Goal: Task Accomplishment & Management: Manage account settings

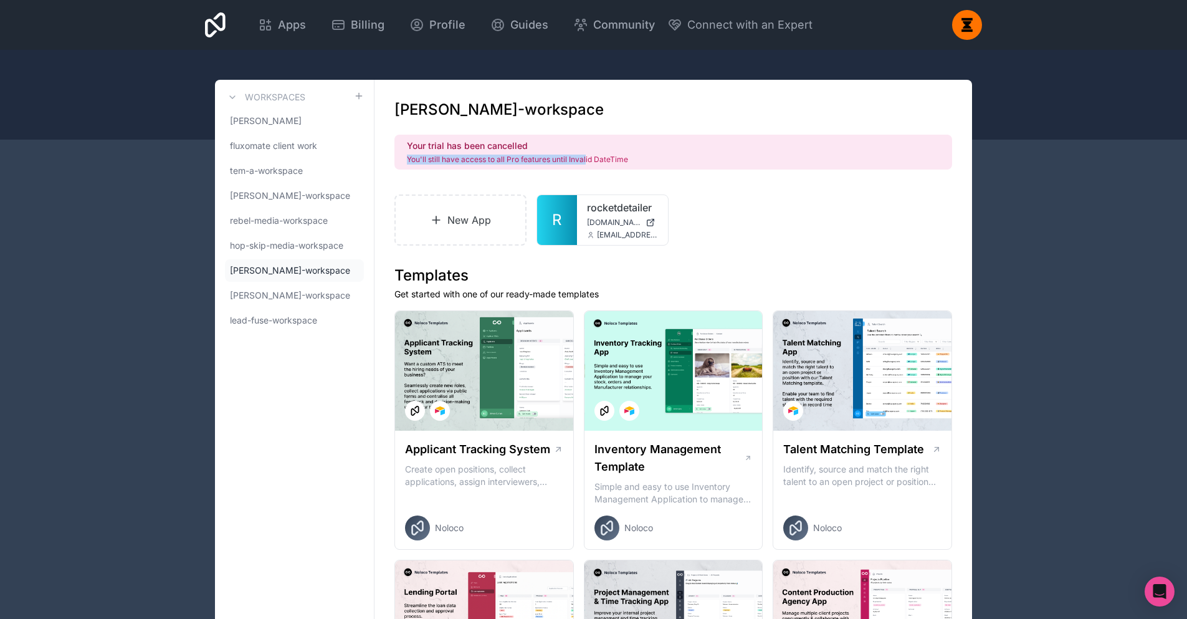
drag, startPoint x: 545, startPoint y: 137, endPoint x: 609, endPoint y: 132, distance: 64.4
click at [609, 135] on div "Your trial has been cancelled You'll still have access to all Pro features unti…" at bounding box center [673, 152] width 558 height 35
click at [612, 144] on div "Your trial has been cancelled You'll still have access to all Pro features unti…" at bounding box center [673, 152] width 558 height 35
click at [308, 135] on link "fluxomate client work" at bounding box center [294, 146] width 139 height 22
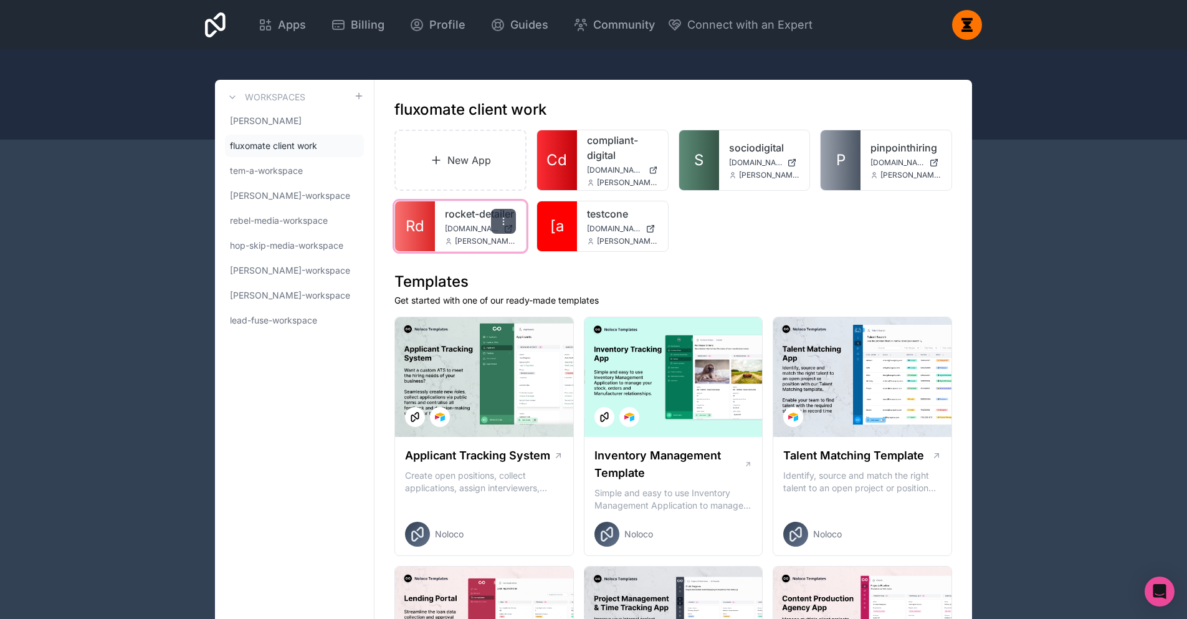
click at [491, 209] on div at bounding box center [503, 221] width 25 height 25
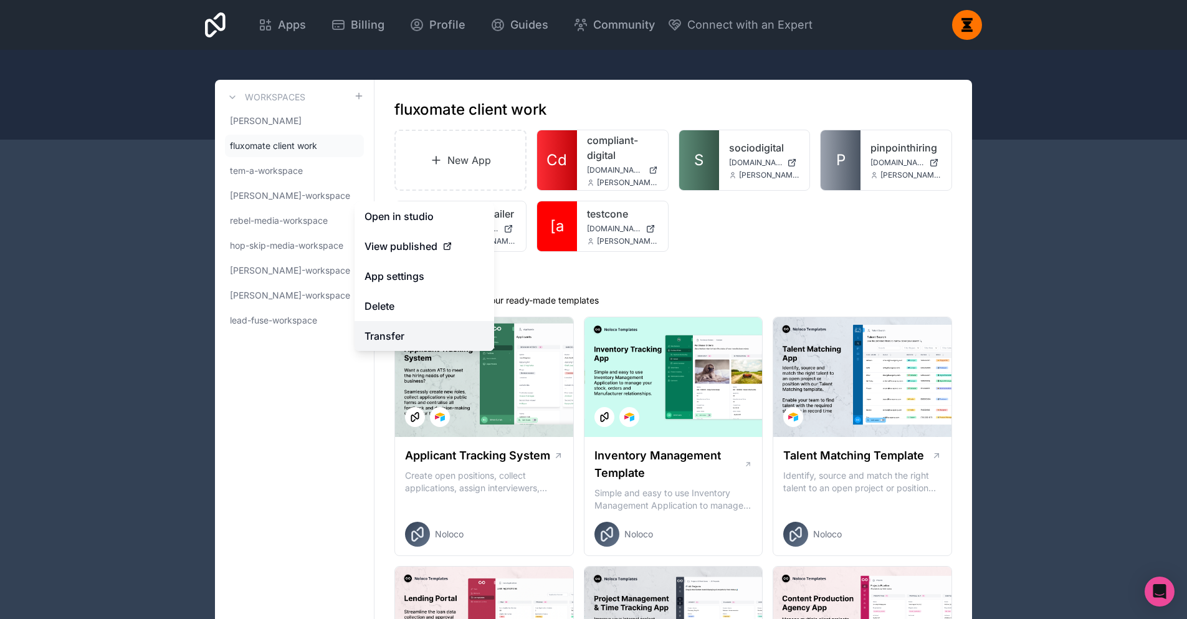
click at [427, 325] on link "Transfer" at bounding box center [425, 336] width 140 height 30
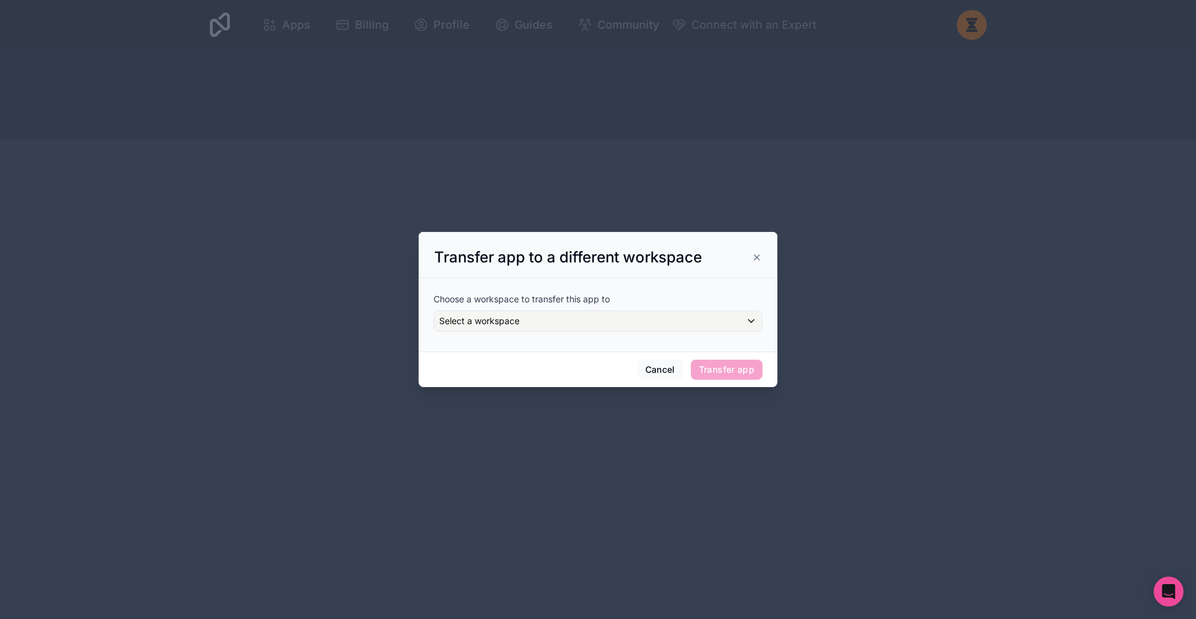
click at [596, 333] on div "Choose a workspace to transfer this app to Select a workspace" at bounding box center [598, 312] width 329 height 59
click at [593, 329] on div "Choose a workspace to transfer this app to Select a workspace" at bounding box center [598, 312] width 329 height 59
click at [588, 328] on div "Select a workspace" at bounding box center [598, 321] width 328 height 20
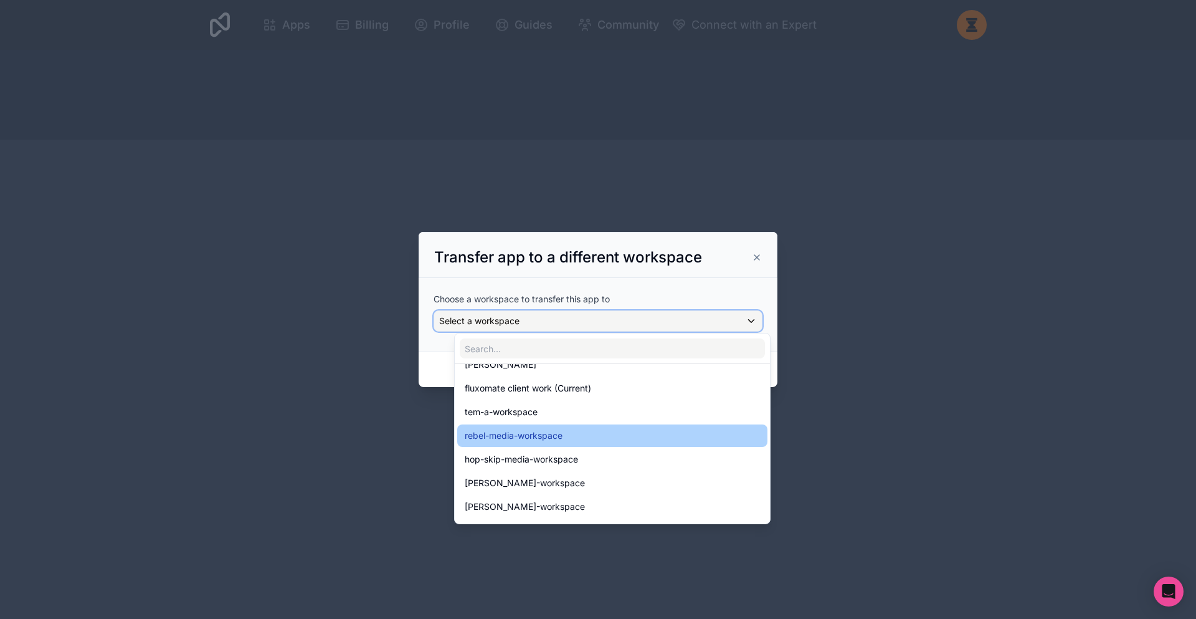
scroll to position [36, 0]
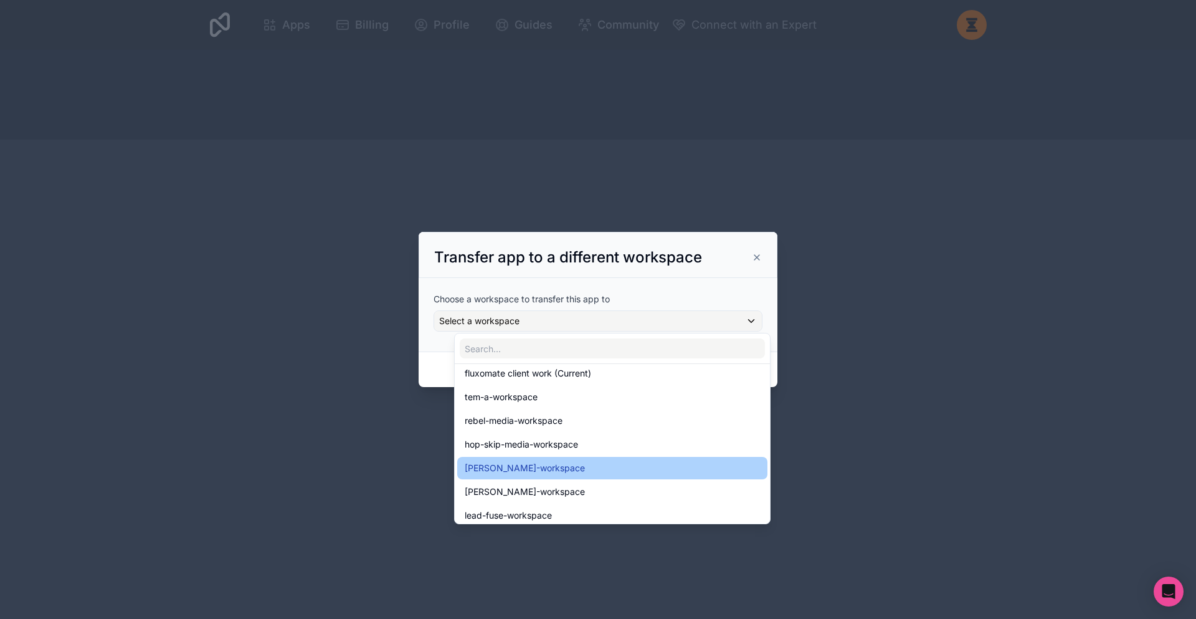
click at [555, 460] on div "[PERSON_NAME]-workspace" at bounding box center [612, 467] width 295 height 15
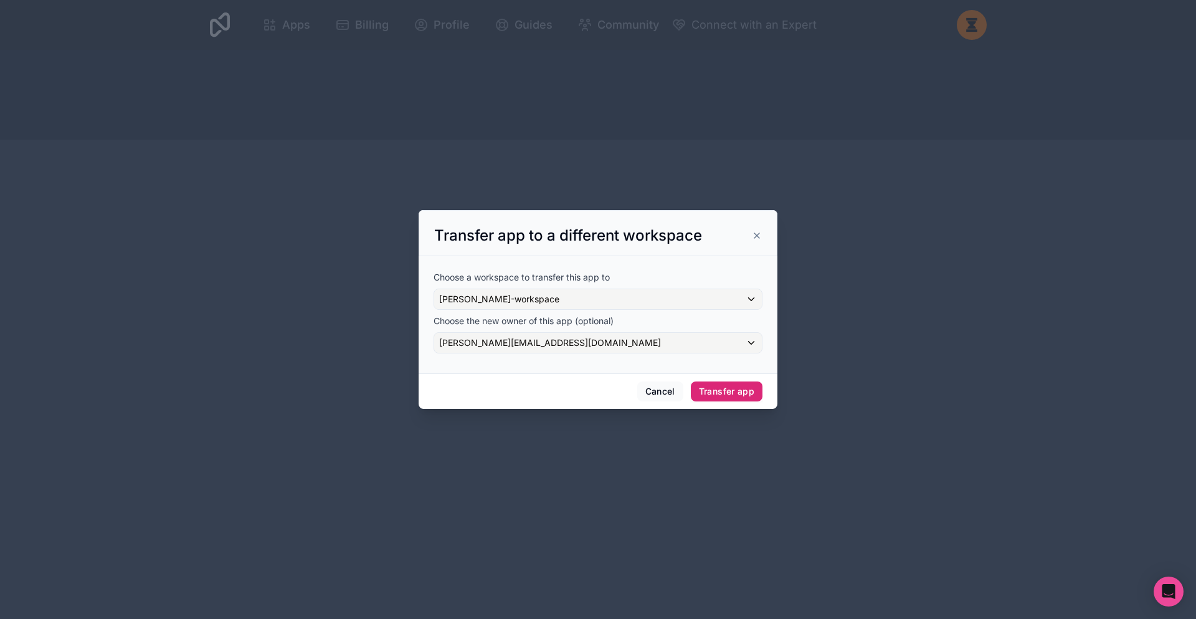
drag, startPoint x: 712, startPoint y: 383, endPoint x: 679, endPoint y: 338, distance: 56.1
click at [679, 338] on div "Transfer app to a different workspace Choose a workspace to transfer this app t…" at bounding box center [598, 309] width 359 height 199
click at [679, 338] on div "[PERSON_NAME][EMAIL_ADDRESS][DOMAIN_NAME]" at bounding box center [598, 343] width 328 height 20
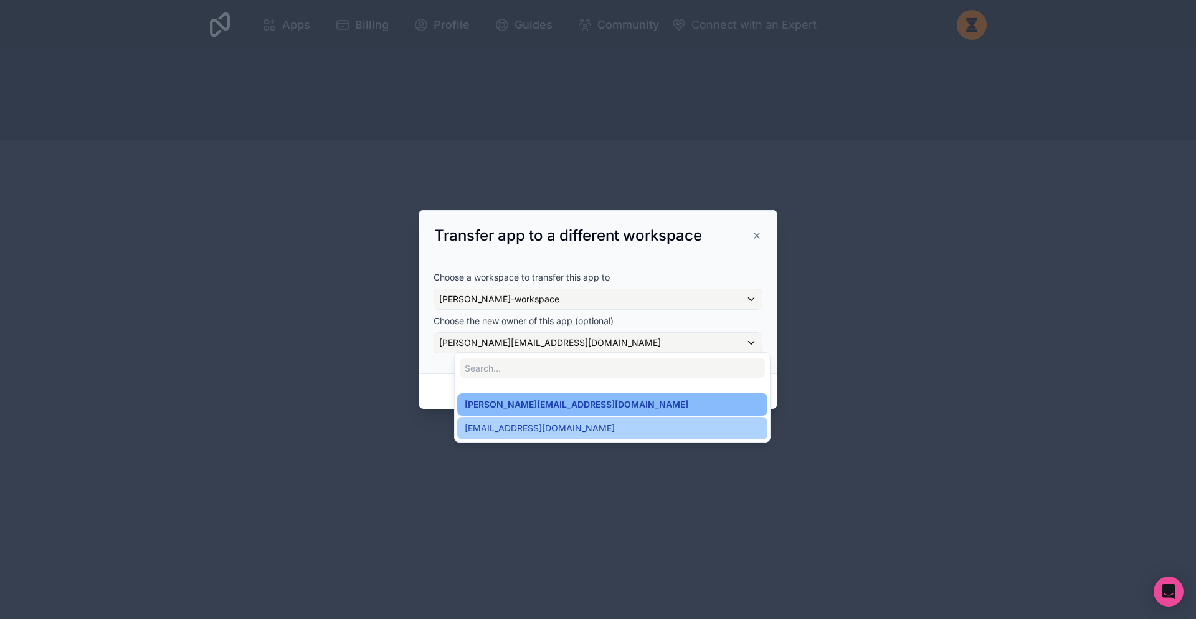
click at [588, 421] on div "[EMAIL_ADDRESS][DOMAIN_NAME]" at bounding box center [612, 428] width 295 height 15
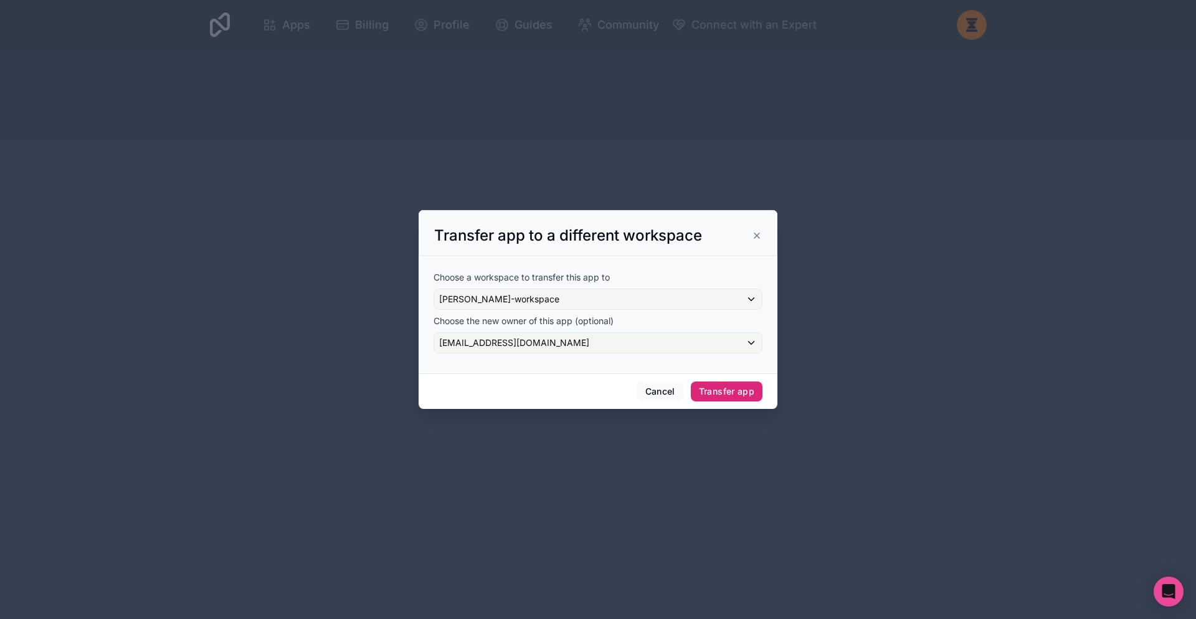
click at [737, 381] on button "Transfer app" at bounding box center [727, 391] width 72 height 20
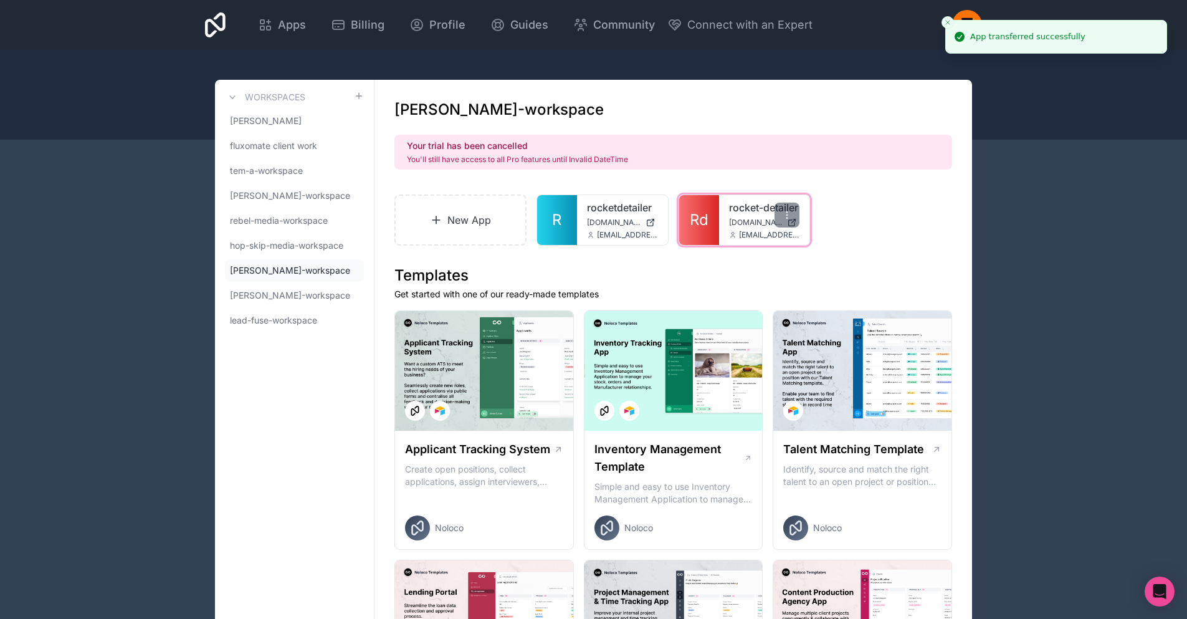
click at [719, 195] on div "rocket-detailer [DOMAIN_NAME] [EMAIL_ADDRESS][DOMAIN_NAME]" at bounding box center [764, 220] width 91 height 50
click at [729, 200] on link "rocket-detailer" at bounding box center [764, 207] width 71 height 15
